Goal: Task Accomplishment & Management: Use online tool/utility

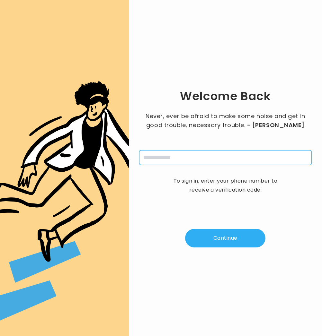
click at [173, 155] on input "tel" at bounding box center [225, 157] width 173 height 15
type input "**********"
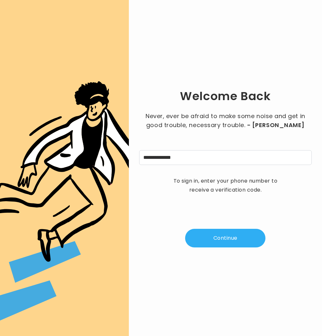
click at [231, 233] on button "Continue" at bounding box center [225, 238] width 80 height 19
type input "*"
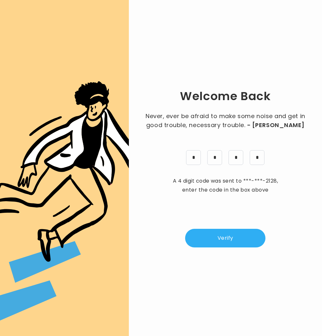
click at [242, 232] on button "Verify" at bounding box center [225, 238] width 80 height 19
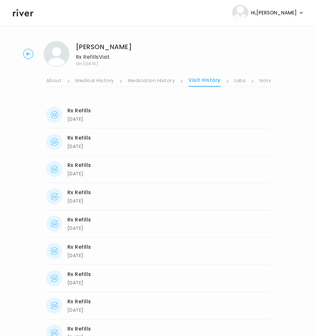
click at [23, 51] on icon "button" at bounding box center [28, 54] width 10 height 10
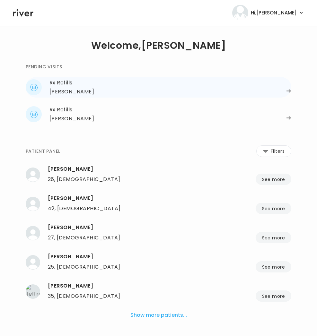
click at [76, 89] on div "Patricia Denman" at bounding box center [71, 91] width 45 height 9
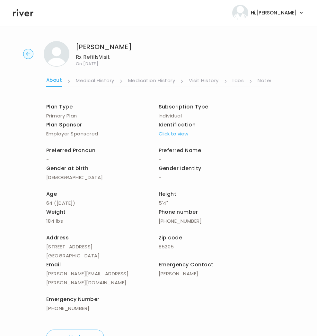
click at [265, 80] on link "Notes" at bounding box center [265, 81] width 15 height 10
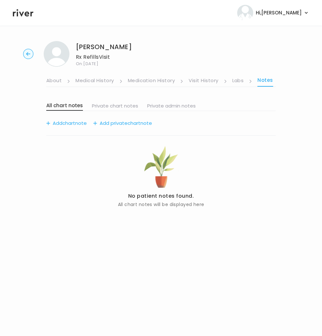
click at [208, 82] on link "Visit History" at bounding box center [204, 81] width 30 height 10
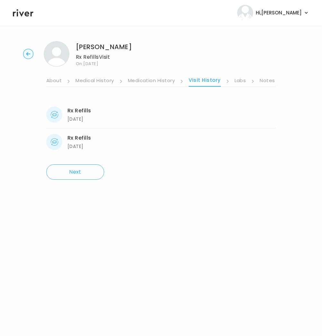
click at [268, 79] on link "Notes" at bounding box center [267, 81] width 15 height 10
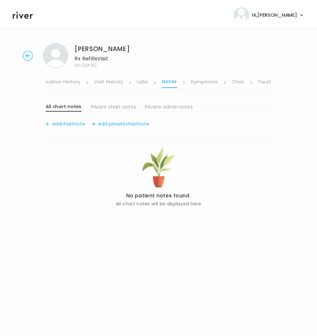
scroll to position [0, 103]
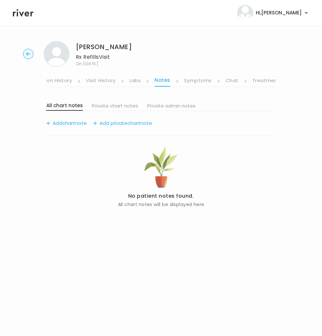
click at [199, 76] on link "Symptoms" at bounding box center [198, 81] width 28 height 10
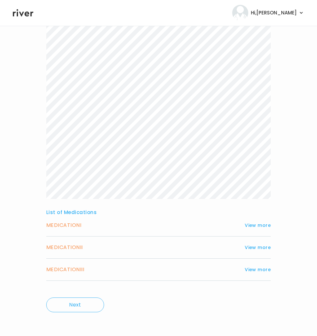
scroll to position [112, 0]
click at [84, 228] on div "MEDICATION I View more" at bounding box center [158, 224] width 225 height 9
click at [255, 223] on button "View more" at bounding box center [258, 225] width 26 height 8
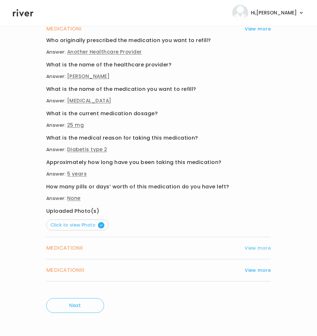
scroll to position [308, 0]
click at [259, 251] on button "View more" at bounding box center [258, 249] width 26 height 8
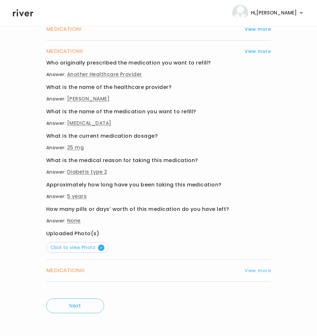
click at [255, 272] on button "View more" at bounding box center [258, 271] width 26 height 8
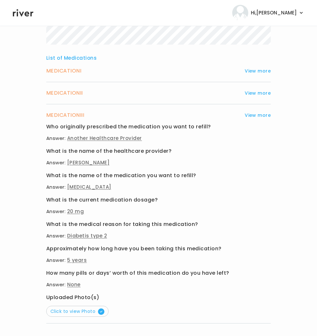
scroll to position [195, 0]
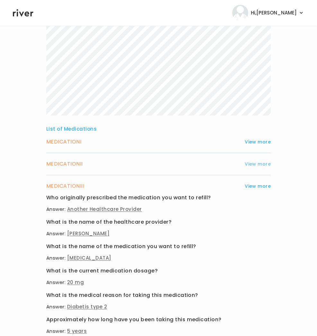
click at [253, 165] on button "View more" at bounding box center [258, 164] width 26 height 8
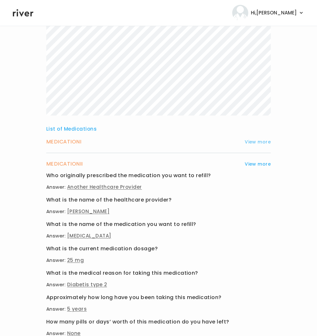
click at [259, 142] on button "View more" at bounding box center [258, 142] width 26 height 8
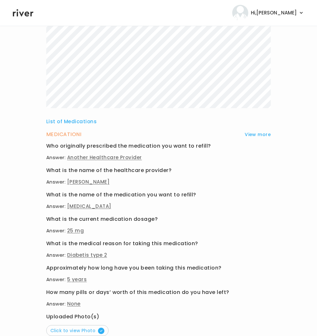
scroll to position [204, 0]
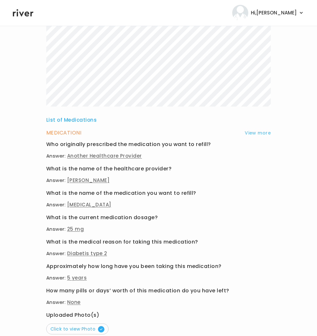
click at [265, 132] on button "View more" at bounding box center [258, 133] width 26 height 8
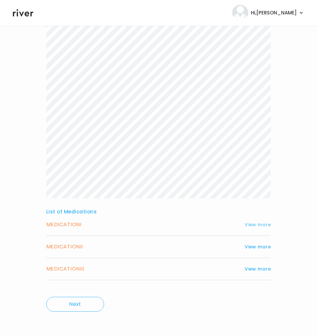
scroll to position [112, 0]
click at [66, 249] on h3 "MEDICATION II" at bounding box center [64, 247] width 37 height 9
click at [254, 245] on button "View more" at bounding box center [258, 247] width 26 height 8
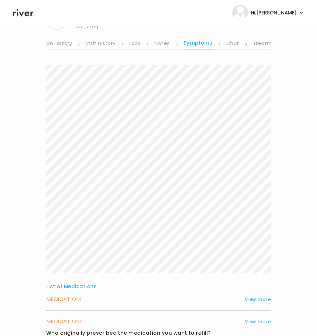
scroll to position [0, 0]
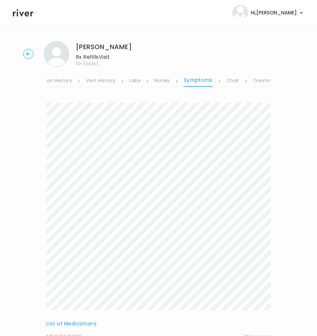
click at [227, 82] on link "Chat" at bounding box center [233, 81] width 13 height 10
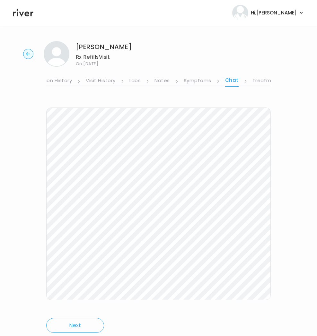
click at [263, 81] on link "Treatment Plan" at bounding box center [273, 81] width 40 height 10
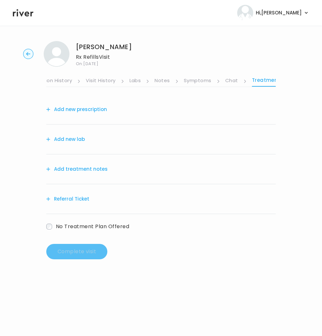
click at [97, 81] on link "Visit History" at bounding box center [101, 81] width 30 height 10
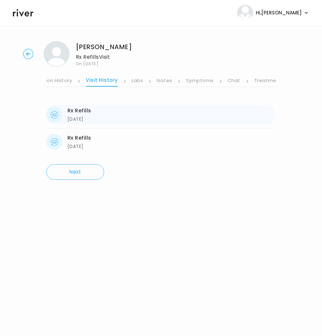
click at [84, 114] on div "Rx Refills" at bounding box center [79, 110] width 24 height 9
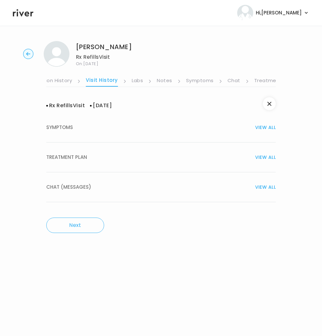
click at [117, 80] on li "Visit History" at bounding box center [106, 81] width 40 height 11
click at [54, 81] on link "Medication History" at bounding box center [48, 81] width 47 height 10
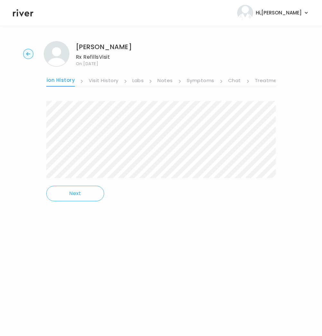
click at [228, 81] on link "Chat" at bounding box center [234, 81] width 13 height 10
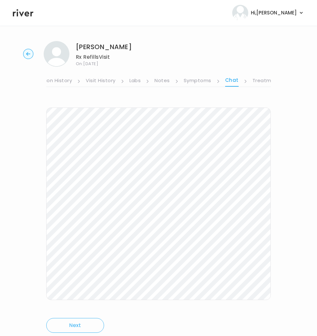
click at [258, 80] on link "Treatment Plan" at bounding box center [273, 81] width 40 height 10
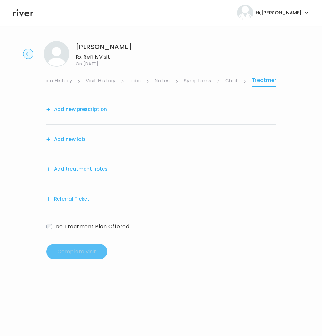
drag, startPoint x: 232, startPoint y: 79, endPoint x: 223, endPoint y: 91, distance: 14.7
click at [232, 79] on link "Chat" at bounding box center [231, 81] width 13 height 10
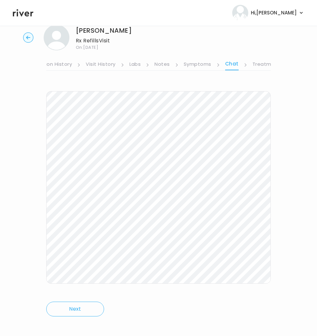
scroll to position [21, 0]
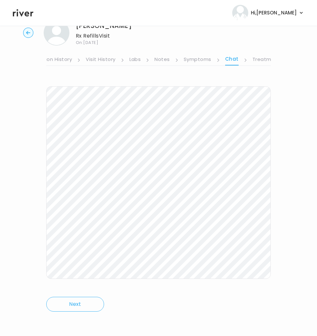
click at [198, 62] on link "Symptoms" at bounding box center [198, 60] width 28 height 10
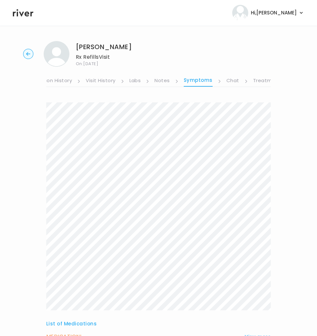
click at [234, 80] on link "Chat" at bounding box center [233, 81] width 13 height 10
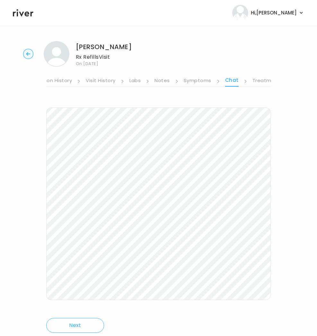
click at [197, 83] on link "Symptoms" at bounding box center [198, 81] width 28 height 10
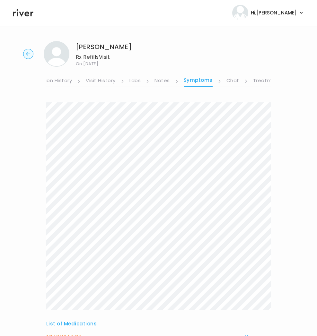
scroll to position [112, 0]
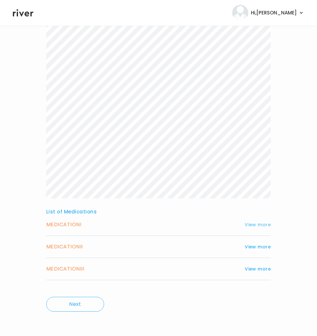
click at [263, 223] on button "View more" at bounding box center [258, 225] width 26 height 8
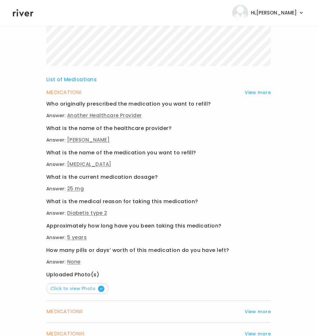
scroll to position [309, 0]
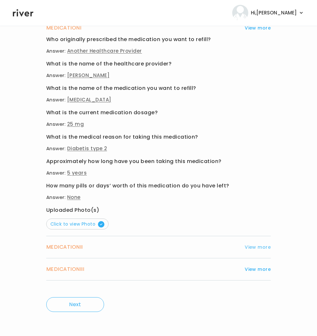
click at [257, 249] on button "View more" at bounding box center [258, 248] width 26 height 8
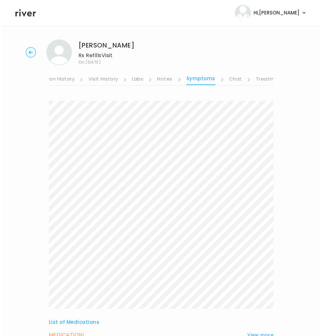
scroll to position [0, 0]
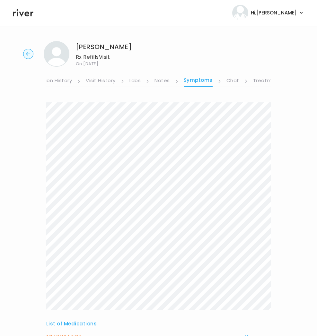
click at [261, 82] on link "Treatment Plan" at bounding box center [273, 81] width 40 height 10
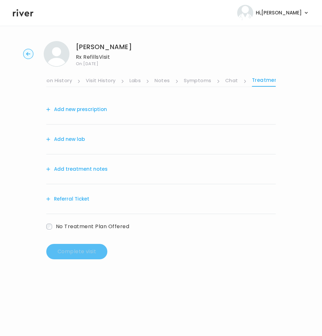
click at [265, 80] on link "Treatment Plan" at bounding box center [272, 81] width 41 height 11
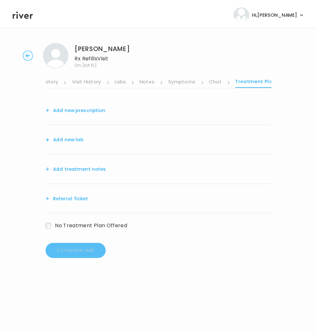
scroll to position [0, 118]
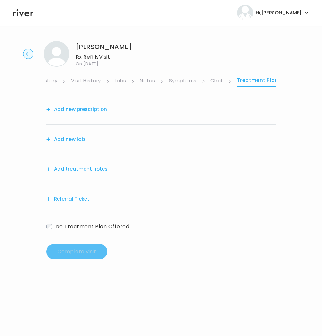
click at [217, 81] on link "Chat" at bounding box center [216, 81] width 13 height 10
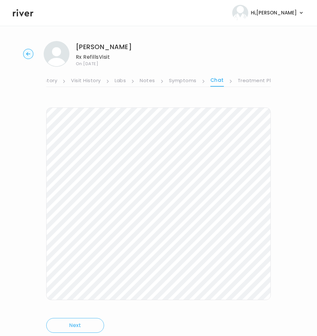
scroll to position [0, 117]
click at [189, 83] on link "Symptoms" at bounding box center [183, 81] width 28 height 10
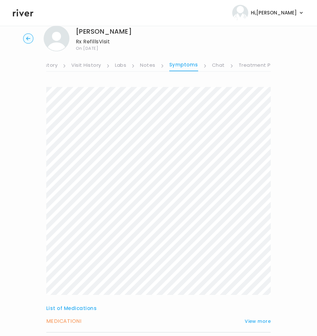
scroll to position [45, 0]
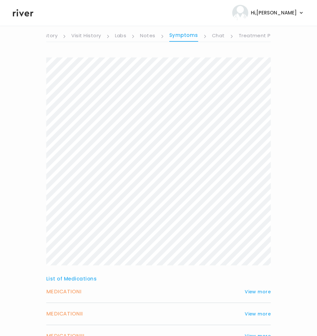
click at [220, 37] on link "Chat" at bounding box center [218, 36] width 13 height 10
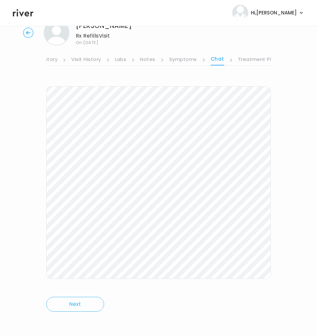
scroll to position [21, 0]
click at [24, 32] on circle "button" at bounding box center [28, 33] width 10 height 10
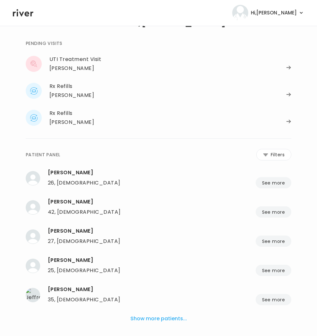
scroll to position [24, 0]
click at [204, 117] on div "Rx Refills" at bounding box center [170, 113] width 242 height 9
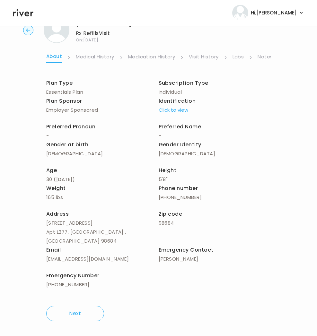
scroll to position [15, 0]
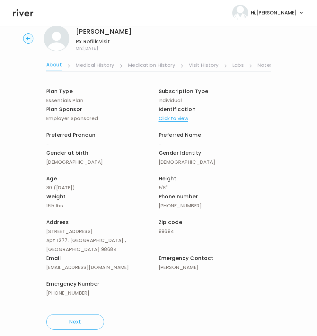
click at [270, 66] on link "Notes" at bounding box center [265, 66] width 15 height 10
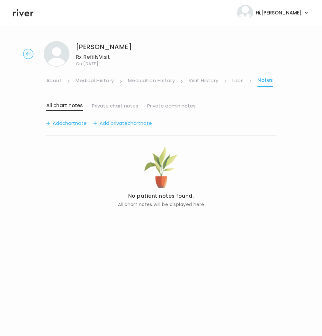
click at [211, 84] on link "Visit History" at bounding box center [204, 81] width 30 height 10
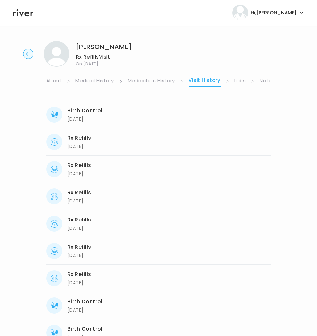
click at [155, 85] on link "Medication History" at bounding box center [151, 81] width 47 height 10
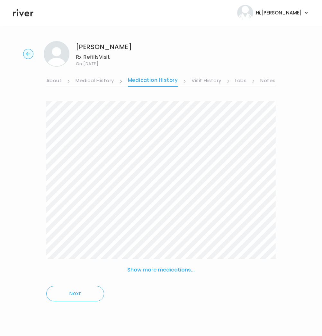
click at [100, 83] on link "Medical History" at bounding box center [95, 81] width 38 height 10
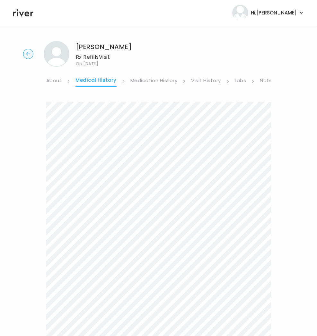
click at [218, 322] on div "Shayna laughton Rx Refills Visit On: 28 Aug 2025 About Medical History Medicati…" at bounding box center [158, 274] width 317 height 477
click at [265, 81] on link "Notes" at bounding box center [267, 81] width 15 height 10
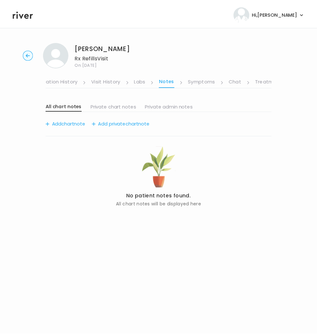
scroll to position [0, 103]
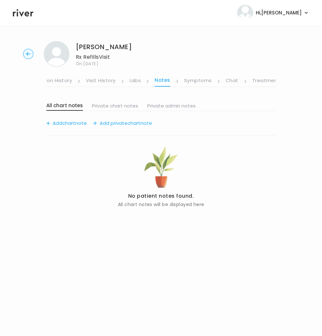
click at [201, 85] on link "Symptoms" at bounding box center [198, 81] width 28 height 10
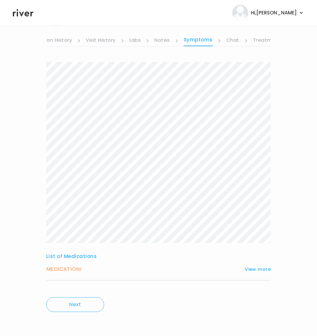
scroll to position [41, 0]
click at [257, 270] on button "View more" at bounding box center [258, 269] width 26 height 8
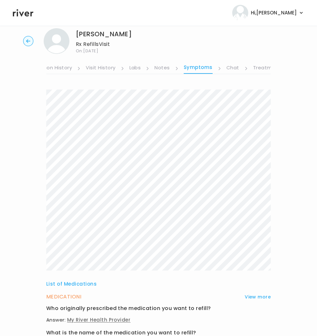
scroll to position [0, 0]
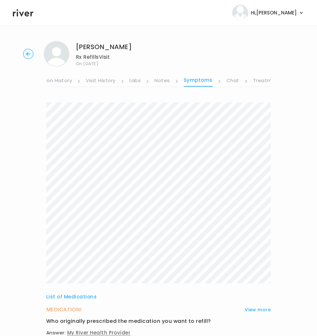
click at [105, 84] on link "Visit History" at bounding box center [101, 81] width 30 height 10
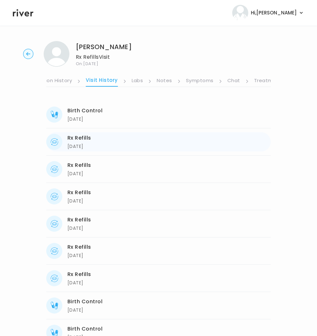
click at [84, 146] on div "06/09/2025" at bounding box center [79, 147] width 24 height 8
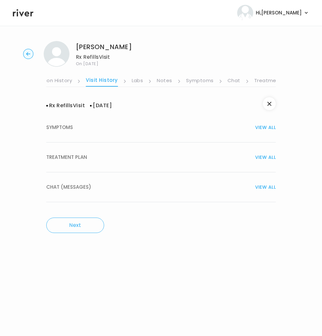
click at [73, 156] on span "TREATMENT PLAN" at bounding box center [66, 157] width 41 height 9
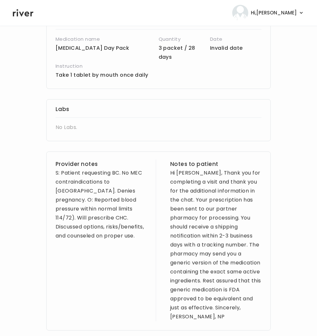
scroll to position [157, 0]
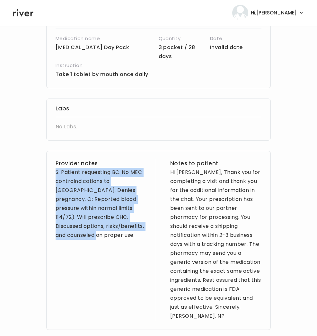
drag, startPoint x: 139, startPoint y: 220, endPoint x: 69, endPoint y: 175, distance: 83.2
click at [45, 167] on div "Shayna laughton Rx Refills Visit On: 28 Aug 2025 About Medical History Medicati…" at bounding box center [158, 143] width 317 height 528
copy div "S: Patient requesting BC. No MEC contraindications to CHC. Denies pregnancy. O:…"
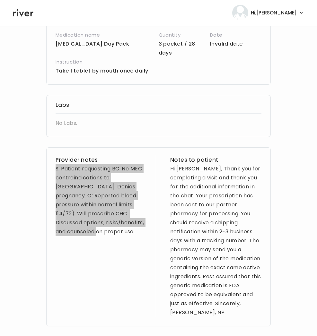
scroll to position [161, 0]
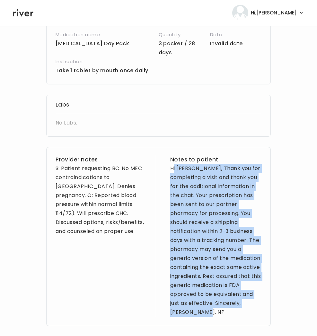
drag, startPoint x: 170, startPoint y: 159, endPoint x: 247, endPoint y: 311, distance: 170.1
click at [246, 315] on div "Provider notes S: Patient requesting BC. No MEC contraindications to CHC. Denie…" at bounding box center [158, 236] width 225 height 179
copy div "Hi Shayna, Thank you for completing a visit and thank you for the additional in…"
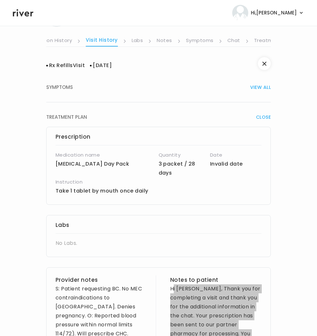
scroll to position [0, 0]
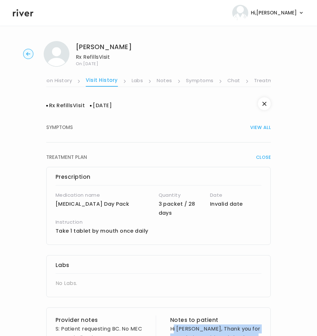
click at [206, 83] on link "Symptoms" at bounding box center [200, 81] width 28 height 10
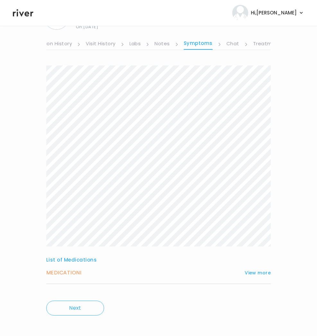
scroll to position [41, 0]
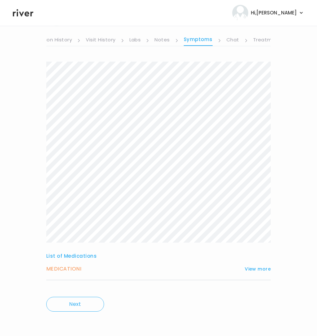
click at [79, 273] on h3 "MEDICATION I" at bounding box center [63, 269] width 35 height 9
click at [259, 266] on button "View more" at bounding box center [258, 269] width 26 height 8
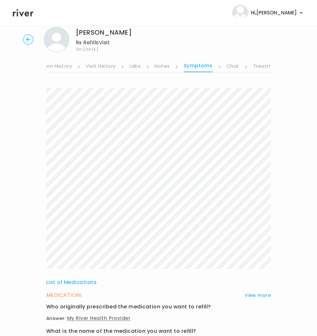
scroll to position [0, 0]
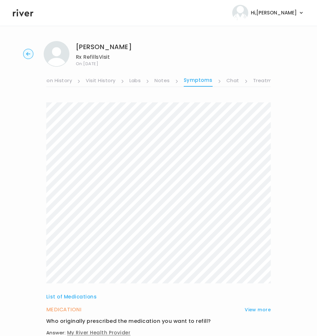
click at [96, 82] on link "Visit History" at bounding box center [101, 81] width 30 height 10
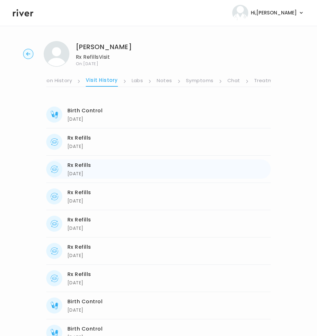
click at [83, 169] on div "Rx Refills" at bounding box center [79, 165] width 24 height 9
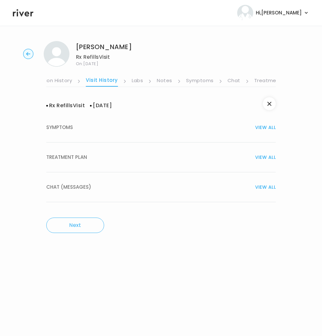
drag, startPoint x: 63, startPoint y: 129, endPoint x: 71, endPoint y: 133, distance: 9.3
click at [65, 131] on span "SYMPTOMS" at bounding box center [59, 127] width 27 height 9
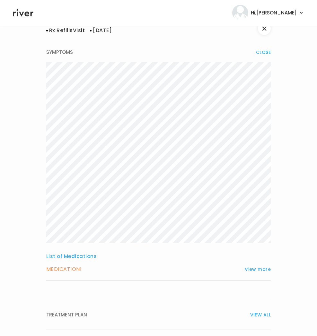
scroll to position [145, 0]
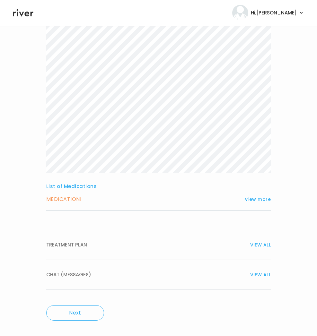
drag, startPoint x: 64, startPoint y: 244, endPoint x: 89, endPoint y: 242, distance: 25.1
click at [64, 244] on span "TREATMENT PLAN" at bounding box center [66, 245] width 41 height 9
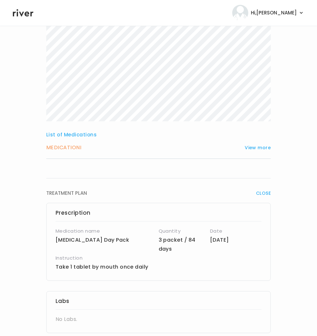
scroll to position [331, 0]
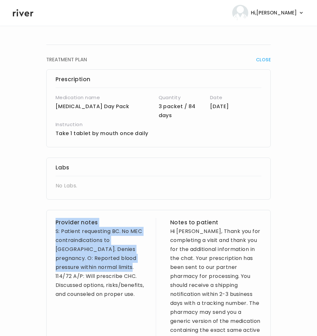
drag, startPoint x: 87, startPoint y: 260, endPoint x: 154, endPoint y: 283, distance: 70.9
click at [154, 283] on div "Provider notes S: Patient requesting BC. No MEC contraindications to CHC. Denie…" at bounding box center [158, 299] width 225 height 179
copy div "Provider notes S: Patient requesting BC. No MEC contraindications to CHC. Denie…"
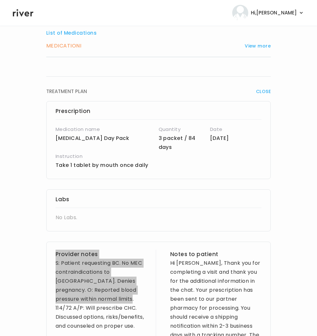
scroll to position [299, 0]
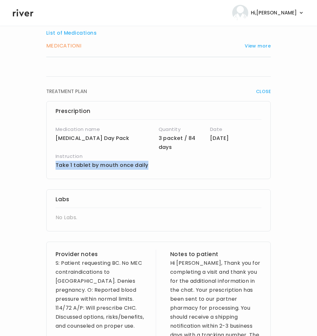
drag, startPoint x: 162, startPoint y: 156, endPoint x: 52, endPoint y: 156, distance: 109.2
click at [52, 156] on div "Prescription Medication name Lutera 28 Day Pack Quantity 3 packet / 84 days Dat…" at bounding box center [158, 140] width 225 height 78
copy p "Take 1 tablet by mouth once daily"
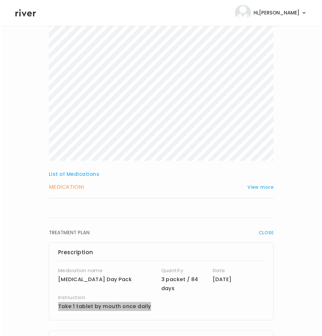
scroll to position [0, 0]
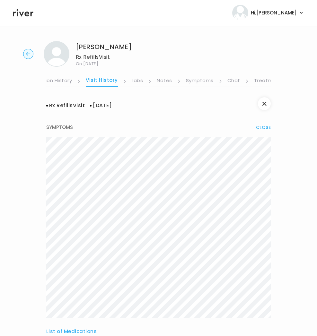
click at [258, 81] on link "Treatment Plan" at bounding box center [274, 81] width 40 height 10
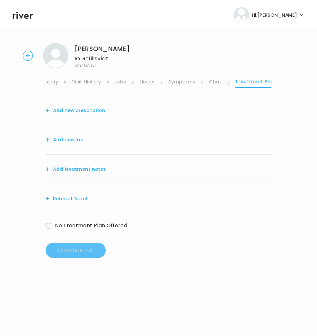
scroll to position [0, 118]
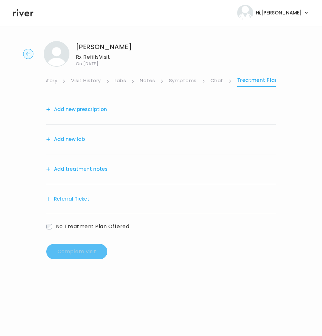
click at [188, 83] on link "Symptoms" at bounding box center [183, 81] width 28 height 10
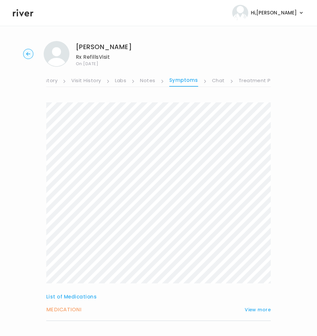
click at [26, 54] on circle "button" at bounding box center [28, 54] width 10 height 10
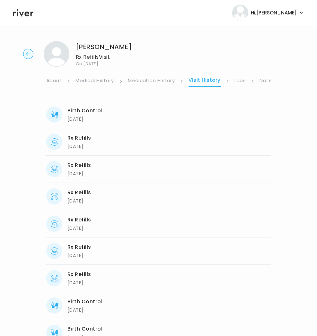
click at [263, 81] on link "Notes" at bounding box center [267, 81] width 15 height 10
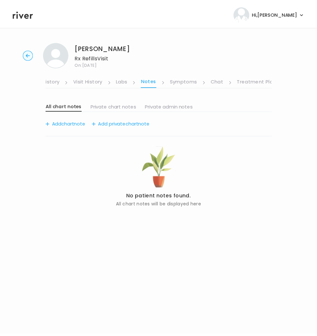
scroll to position [0, 116]
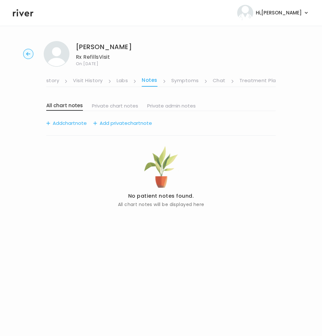
click at [263, 81] on link "Treatment Plan" at bounding box center [259, 81] width 40 height 10
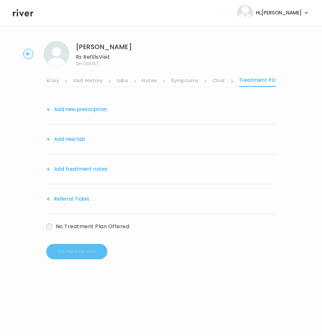
click at [75, 169] on button "Add treatment notes" at bounding box center [76, 169] width 61 height 9
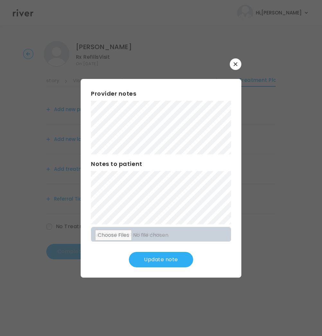
click at [111, 135] on div "Provider notes Notes to patient Click here to attach files Update note" at bounding box center [161, 178] width 161 height 199
drag, startPoint x: 89, startPoint y: 135, endPoint x: 84, endPoint y: 136, distance: 5.2
click at [84, 136] on div "Provider notes Notes to patient Click here to attach files Update note" at bounding box center [161, 178] width 161 height 199
click at [165, 262] on button "Update note" at bounding box center [161, 259] width 64 height 15
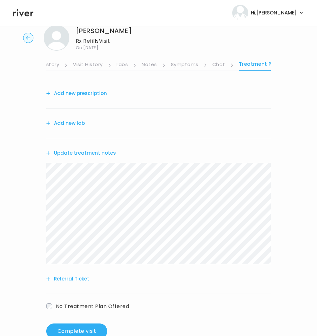
scroll to position [16, 0]
click at [73, 121] on button "Add new lab" at bounding box center [65, 123] width 39 height 9
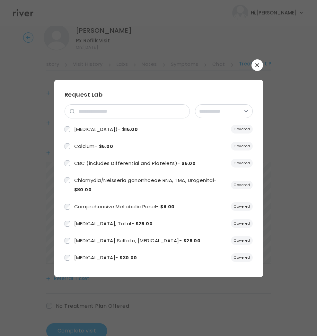
click at [260, 64] on button "button" at bounding box center [258, 65] width 12 height 12
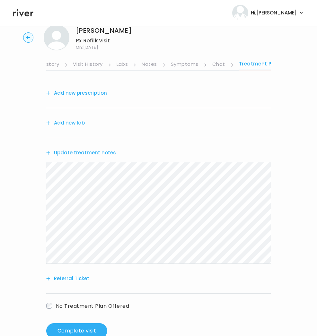
click at [82, 93] on button "Add new prescription" at bounding box center [76, 93] width 61 height 9
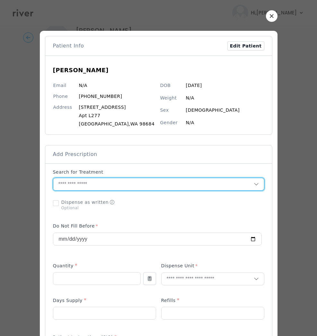
click at [76, 188] on input "text" at bounding box center [153, 184] width 201 height 12
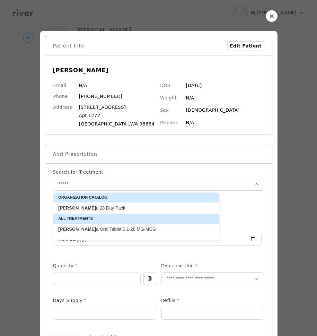
click at [96, 211] on p "Luter a 28 Day Pack" at bounding box center [132, 208] width 148 height 6
type input "**********"
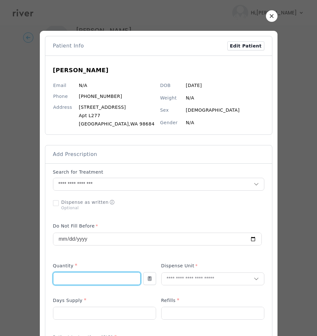
click at [89, 281] on input "number" at bounding box center [96, 279] width 87 height 12
type input "**"
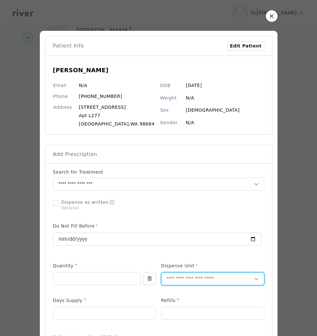
click at [168, 277] on input "text" at bounding box center [208, 279] width 92 height 12
type input "*"
click at [74, 309] on input "number" at bounding box center [104, 314] width 103 height 12
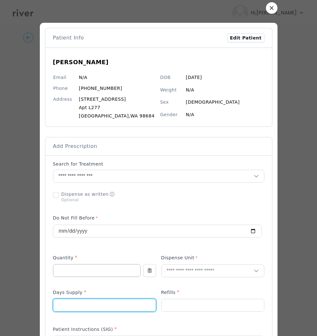
scroll to position [8, 0]
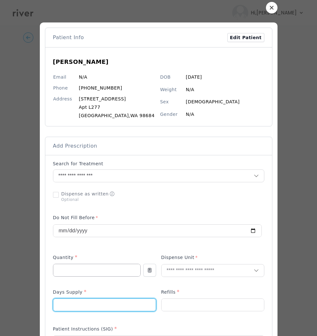
type input "**"
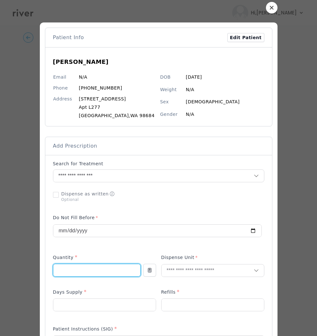
drag, startPoint x: 54, startPoint y: 273, endPoint x: 38, endPoint y: 272, distance: 16.1
click at [40, 272] on div at bounding box center [159, 339] width 238 height 634
type input "*"
click at [182, 270] on input "text" at bounding box center [208, 271] width 92 height 12
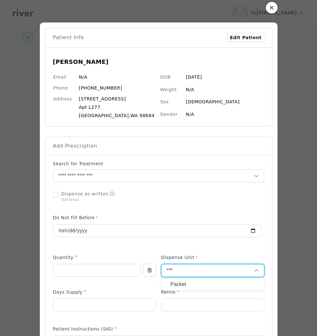
type input "***"
click at [177, 286] on p "Packet" at bounding box center [213, 284] width 85 height 9
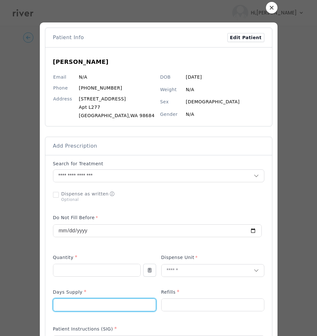
drag, startPoint x: 66, startPoint y: 305, endPoint x: 32, endPoint y: 305, distance: 33.7
click at [32, 305] on div "​" at bounding box center [158, 329] width 317 height 675
type input "**"
click at [181, 304] on input "number" at bounding box center [213, 305] width 103 height 12
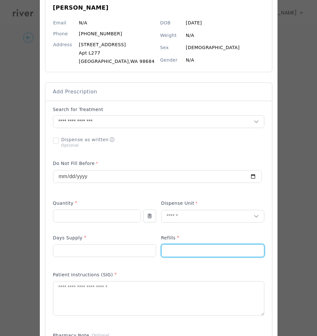
scroll to position [63, 0]
type input "*"
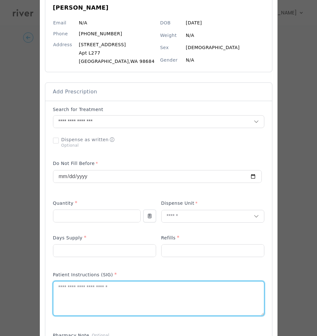
drag, startPoint x: 71, startPoint y: 301, endPoint x: 4, endPoint y: 291, distance: 67.2
click at [68, 300] on textarea at bounding box center [158, 299] width 211 height 34
click at [80, 294] on textarea at bounding box center [158, 299] width 211 height 34
paste textarea "**********"
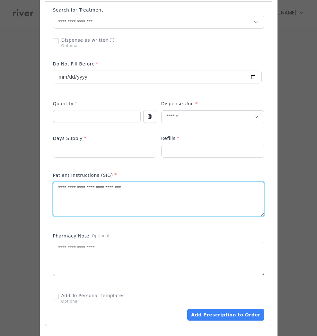
scroll to position [160, 0]
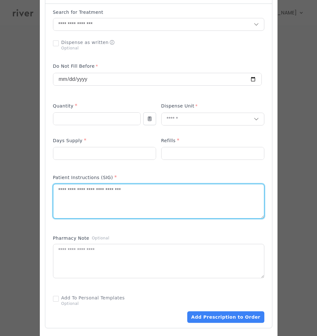
type textarea "**********"
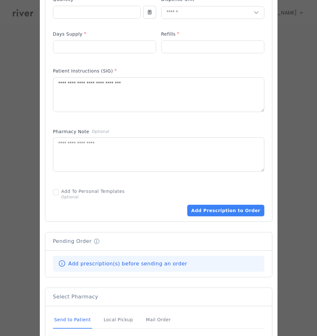
scroll to position [339, 0]
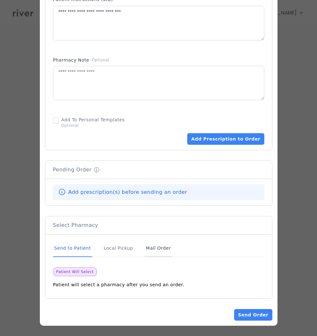
click at [150, 248] on div "Mail Order" at bounding box center [158, 248] width 27 height 17
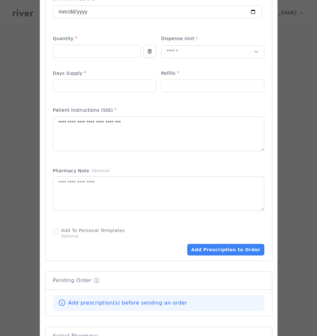
scroll to position [192, 0]
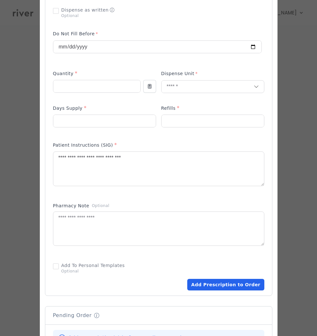
click at [223, 286] on button "Add Prescription to Order" at bounding box center [225, 285] width 77 height 12
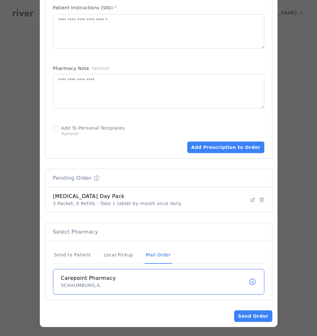
scroll to position [331, 0]
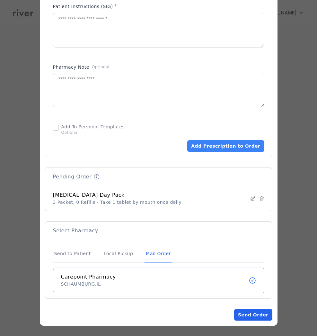
click at [258, 314] on button "Send Order" at bounding box center [253, 315] width 38 height 12
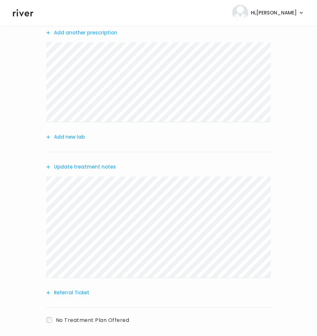
scroll to position [109, 0]
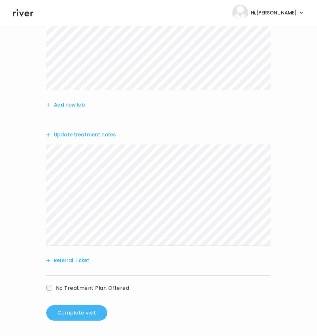
click at [89, 311] on button "Complete visit" at bounding box center [76, 313] width 61 height 15
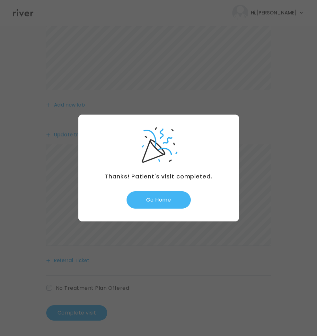
click at [151, 197] on button "Go Home" at bounding box center [159, 200] width 64 height 17
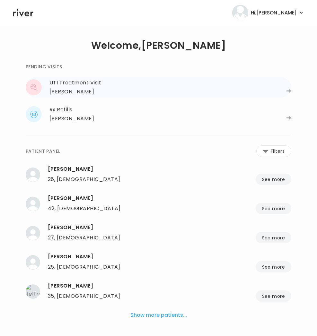
click at [80, 90] on div "[PERSON_NAME]" at bounding box center [71, 91] width 45 height 9
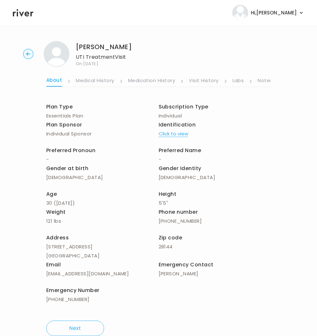
click at [263, 80] on link "Notes" at bounding box center [265, 81] width 15 height 10
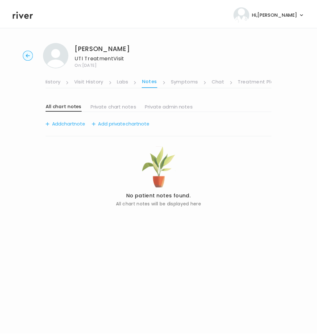
scroll to position [0, 117]
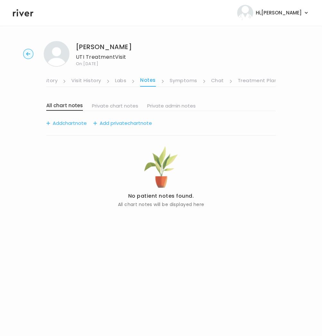
click at [178, 80] on link "Symptoms" at bounding box center [184, 81] width 28 height 10
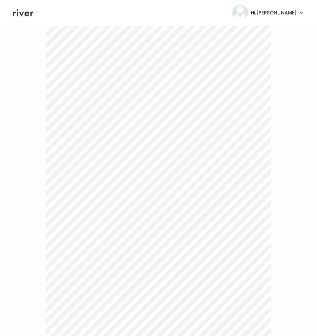
scroll to position [402, 0]
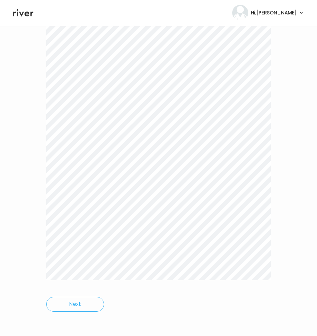
click at [221, 317] on div "Next" at bounding box center [158, 7] width 225 height 628
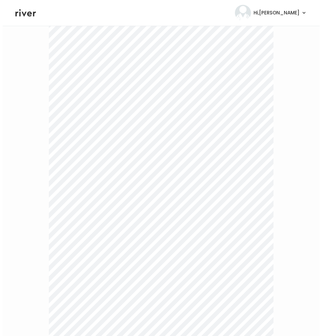
scroll to position [0, 0]
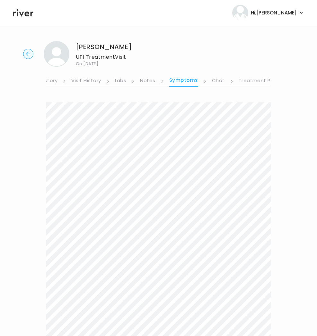
click at [48, 80] on link "Medication History" at bounding box center [34, 81] width 47 height 10
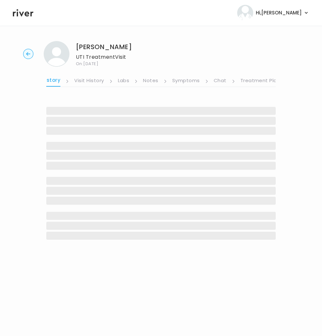
click at [48, 80] on link "Medication History" at bounding box center [36, 81] width 50 height 11
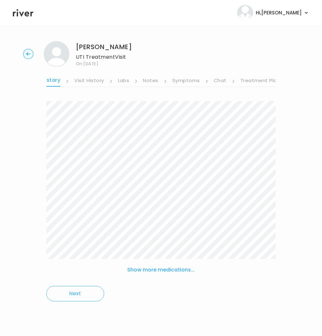
scroll to position [0, 118]
click at [57, 85] on link "Medication History" at bounding box center [35, 81] width 50 height 11
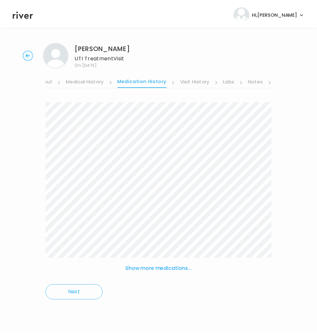
scroll to position [0, 0]
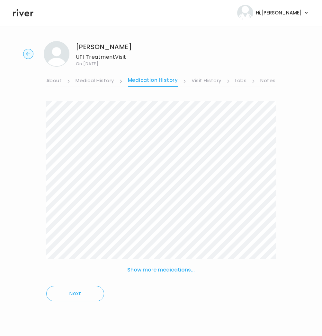
click at [56, 82] on link "About" at bounding box center [53, 81] width 15 height 10
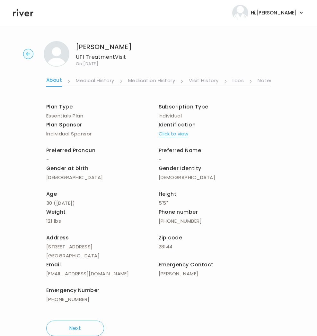
click at [99, 81] on link "Medical History" at bounding box center [95, 81] width 38 height 10
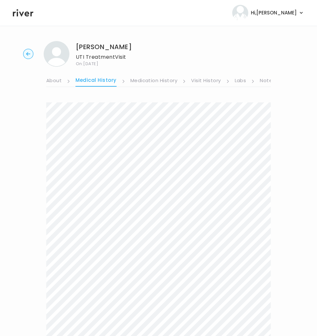
click at [60, 80] on link "About" at bounding box center [53, 81] width 15 height 10
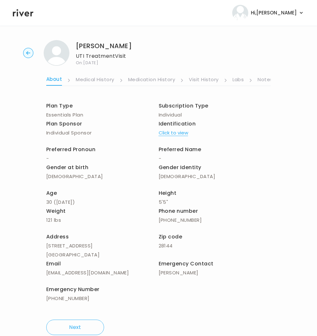
scroll to position [1, 0]
click at [269, 77] on link "Notes" at bounding box center [265, 80] width 15 height 10
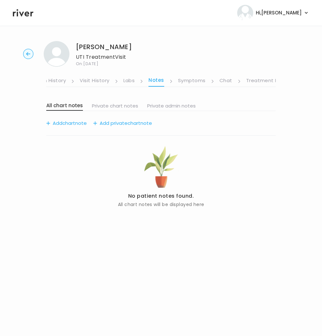
scroll to position [0, 117]
click at [47, 82] on link "Medication History" at bounding box center [34, 81] width 47 height 10
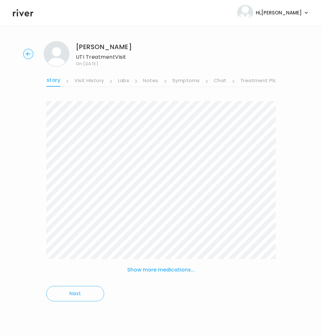
click at [179, 82] on link "Symptoms" at bounding box center [186, 81] width 28 height 10
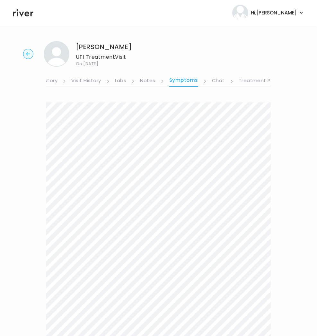
click at [50, 81] on link "Medication History" at bounding box center [34, 81] width 47 height 10
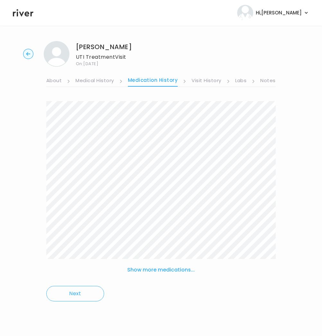
click at [52, 81] on link "About" at bounding box center [53, 81] width 15 height 10
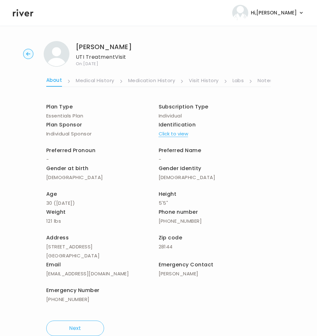
click at [80, 79] on link "Medical History" at bounding box center [95, 81] width 38 height 10
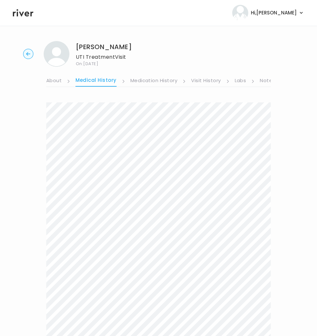
click at [139, 82] on link "Medication History" at bounding box center [153, 81] width 47 height 10
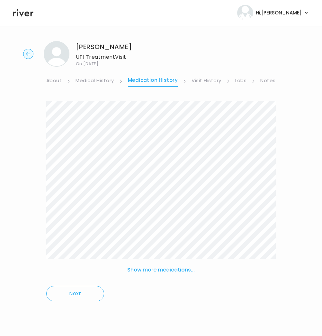
drag, startPoint x: 85, startPoint y: 82, endPoint x: 65, endPoint y: 84, distance: 20.0
click at [85, 82] on link "Medical History" at bounding box center [95, 81] width 38 height 10
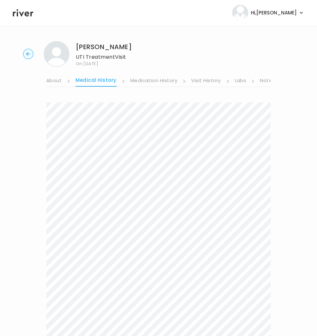
click at [55, 82] on link "About" at bounding box center [53, 81] width 15 height 10
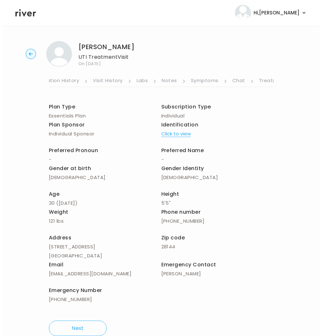
scroll to position [0, 122]
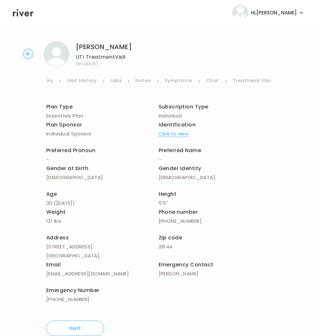
click at [244, 83] on link "Treatment Plan" at bounding box center [253, 81] width 40 height 10
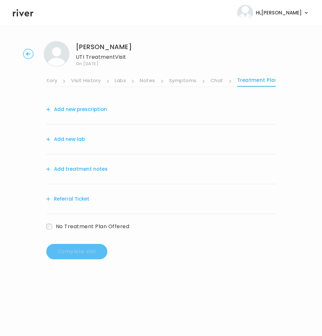
click at [85, 166] on button "Add treatment notes" at bounding box center [76, 169] width 61 height 9
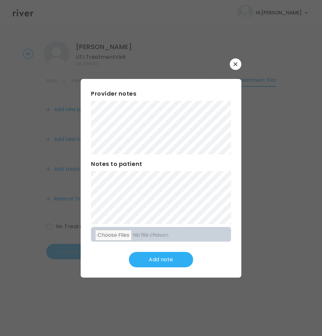
click at [216, 167] on div "Provider notes Notes to patient Click here to attach files Add note" at bounding box center [161, 178] width 161 height 199
click at [67, 95] on div "​ Provider notes Notes to patient Click here to attach files Add note" at bounding box center [161, 168] width 322 height 336
click at [168, 257] on button "Update note" at bounding box center [161, 259] width 64 height 15
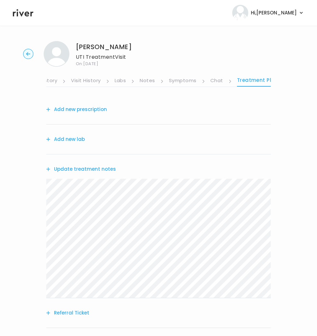
click at [96, 107] on button "Add new prescription" at bounding box center [76, 109] width 61 height 9
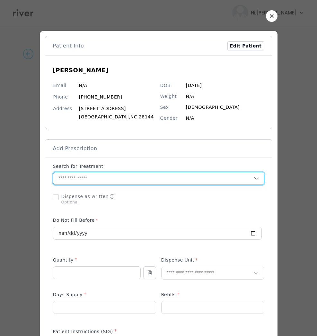
click at [88, 177] on input "text" at bounding box center [153, 179] width 201 height 12
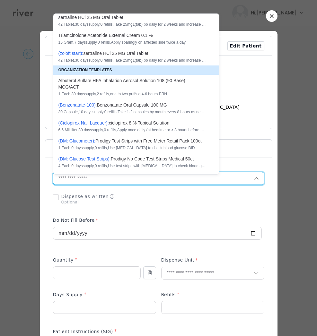
scroll to position [0, 0]
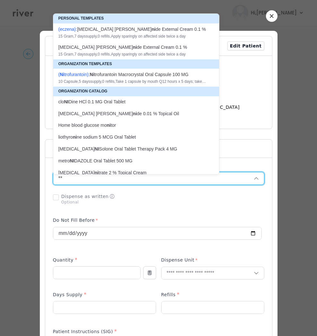
click at [113, 81] on div "10 Capsule , 5 days supply, 0 refills , Take 1 capsule by mouth Q12 hours x 5 d…" at bounding box center [132, 81] width 148 height 5
type input "**********"
type input "**"
type input "*"
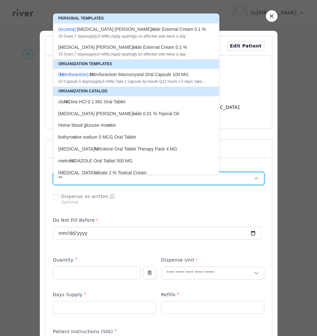
type textarea "**********"
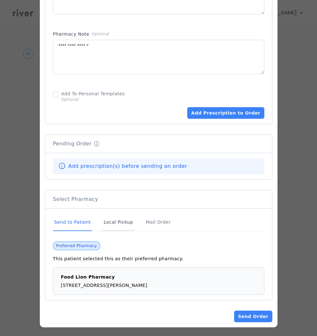
scroll to position [361, 0]
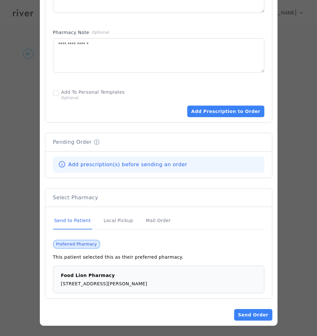
click at [224, 104] on div "Add Prescription to Order" at bounding box center [158, 101] width 211 height 31
click at [214, 111] on button "Add Prescription to Order" at bounding box center [225, 112] width 77 height 12
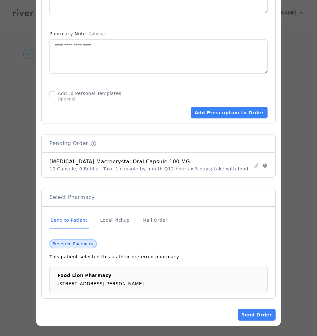
scroll to position [359, 0]
click at [247, 317] on button "Send Order" at bounding box center [257, 315] width 38 height 12
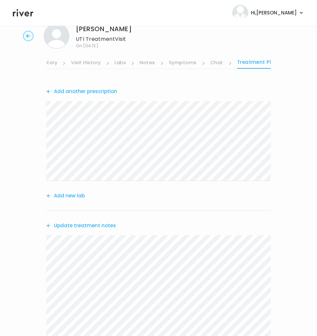
scroll to position [0, 0]
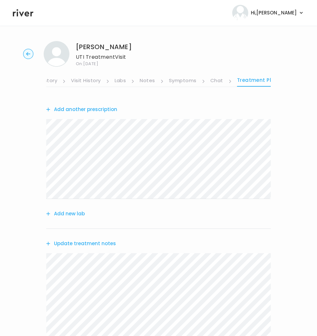
drag, startPoint x: 29, startPoint y: 58, endPoint x: 34, endPoint y: 61, distance: 5.7
click at [30, 58] on circle "button" at bounding box center [28, 54] width 10 height 10
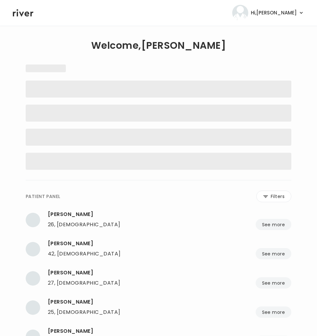
click at [26, 51] on div "**********" at bounding box center [158, 217] width 291 height 334
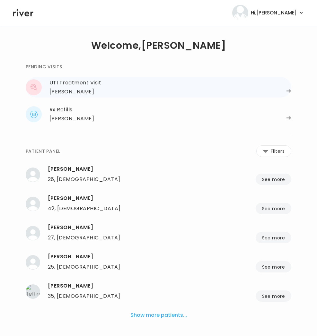
click at [205, 84] on div "UTI Treatment Visit" at bounding box center [170, 82] width 242 height 9
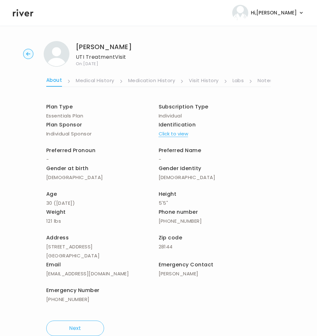
click at [28, 53] on circle "button" at bounding box center [28, 54] width 10 height 10
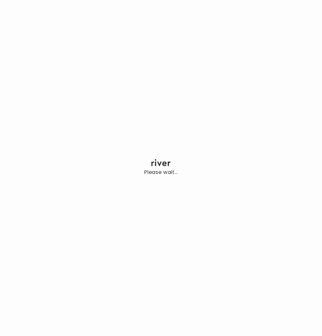
click at [159, 203] on div "Please wait..." at bounding box center [161, 168] width 322 height 336
